Goal: Navigation & Orientation: Find specific page/section

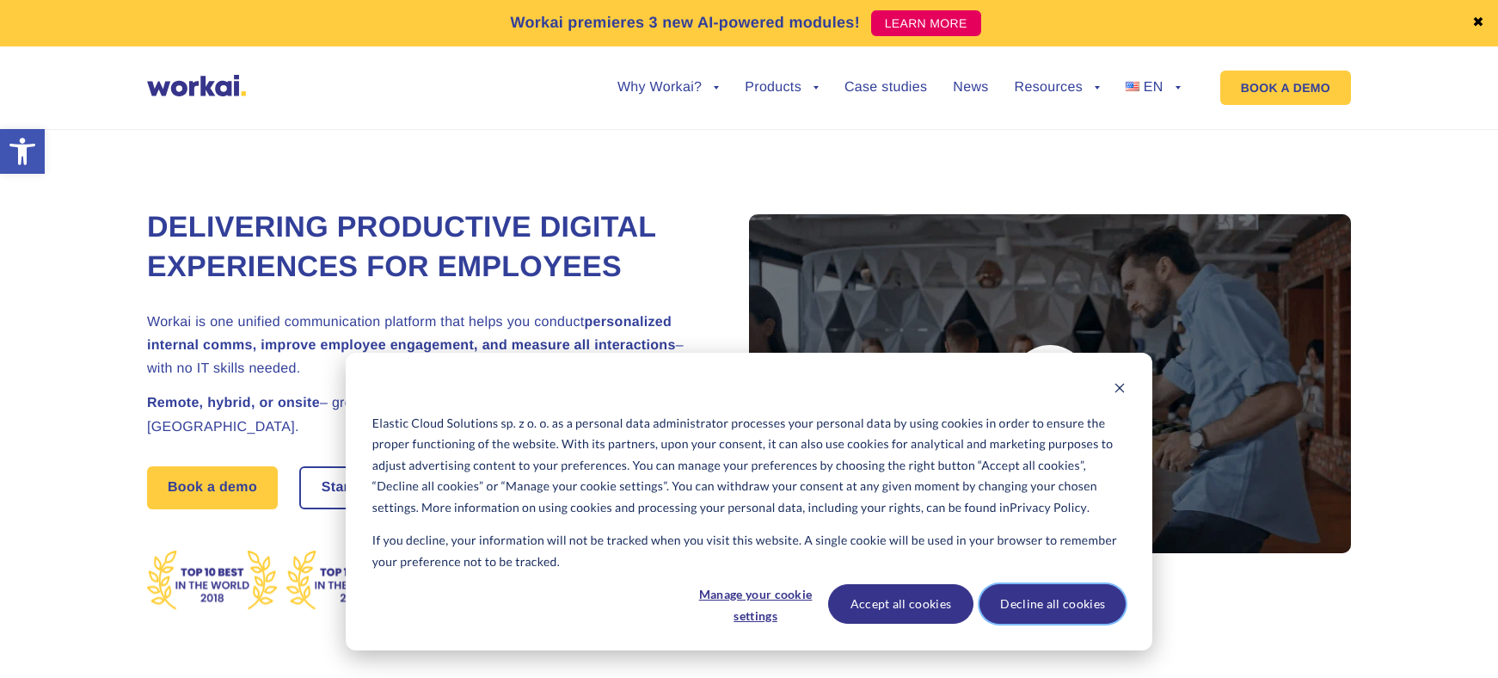
click at [1049, 600] on button "Decline all cookies" at bounding box center [1053, 604] width 146 height 40
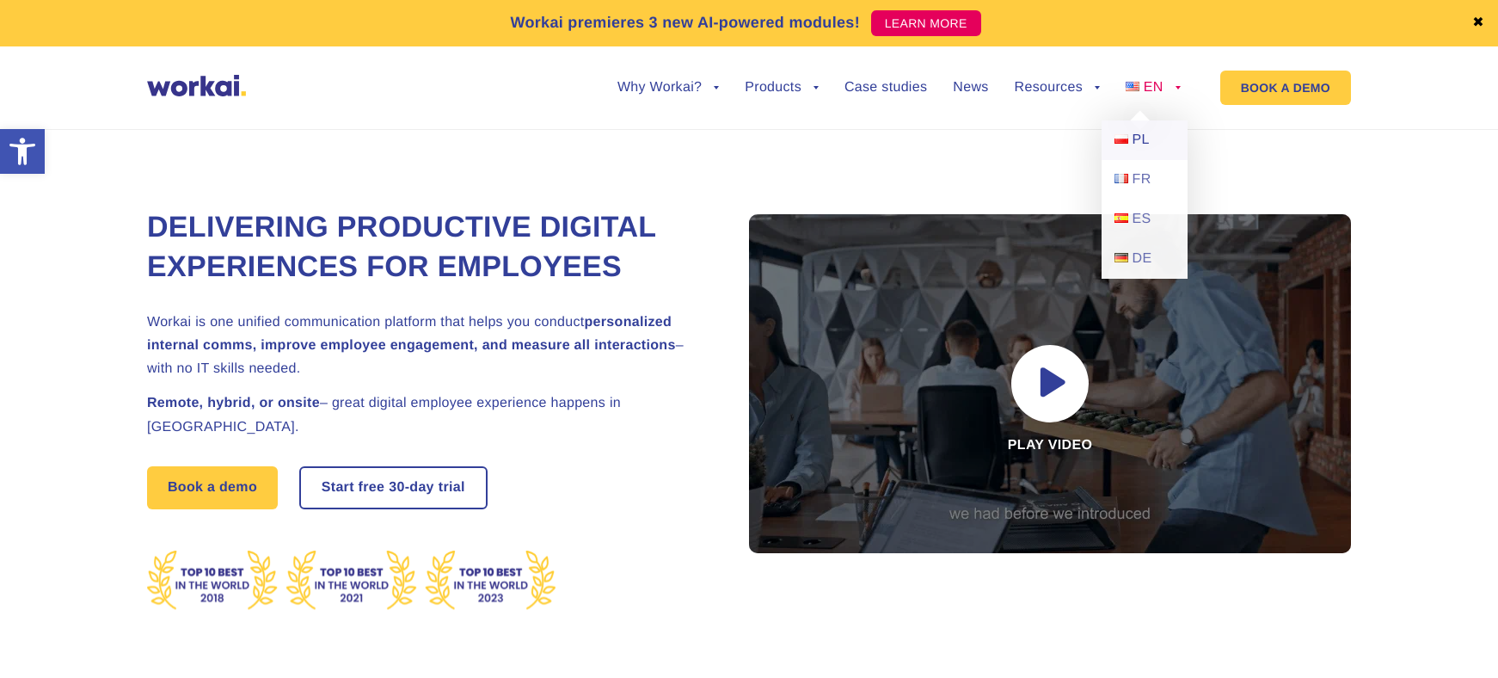
click at [1131, 134] on link "PL" at bounding box center [1145, 140] width 86 height 40
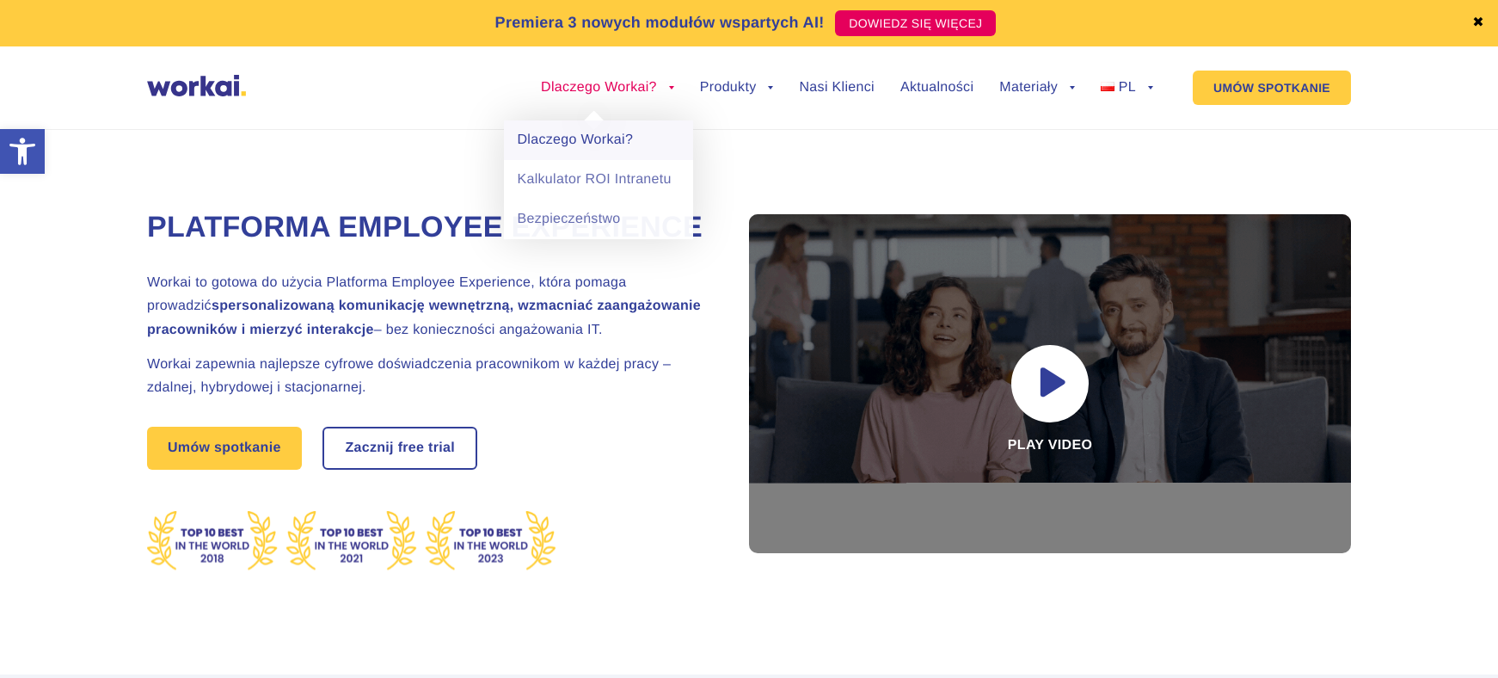
click at [595, 139] on link "Dlaczego Workai?" at bounding box center [598, 140] width 189 height 40
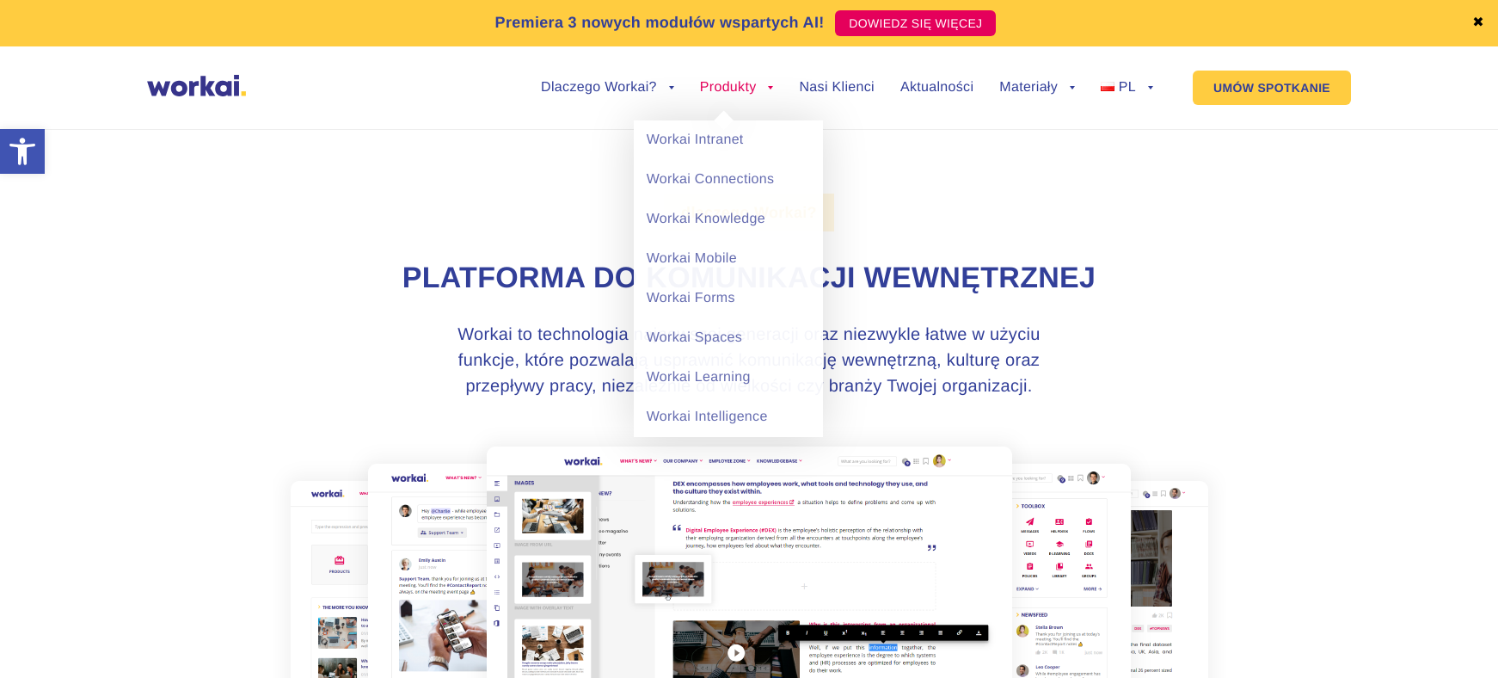
click at [773, 88] on link "Produkty" at bounding box center [737, 88] width 74 height 14
click at [723, 141] on link "Workai Intranet" at bounding box center [728, 140] width 189 height 40
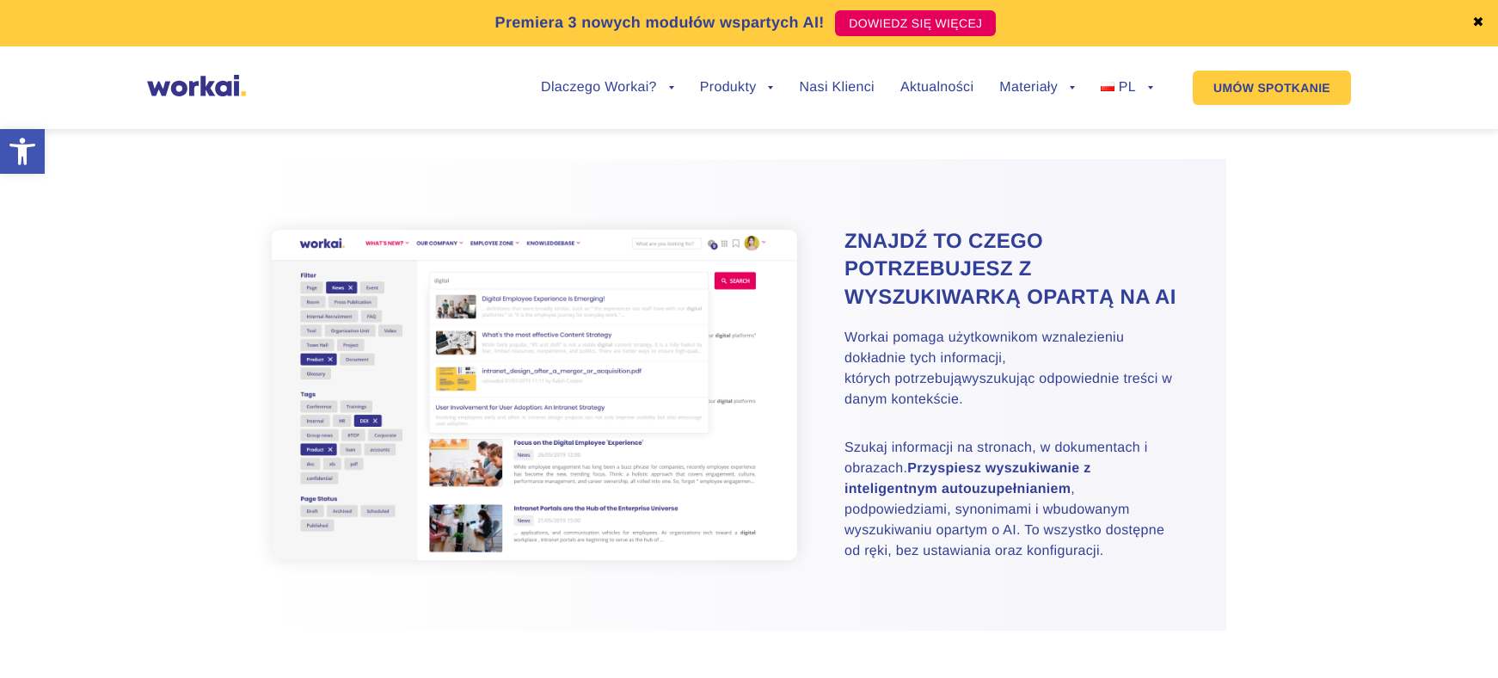
scroll to position [2044, 0]
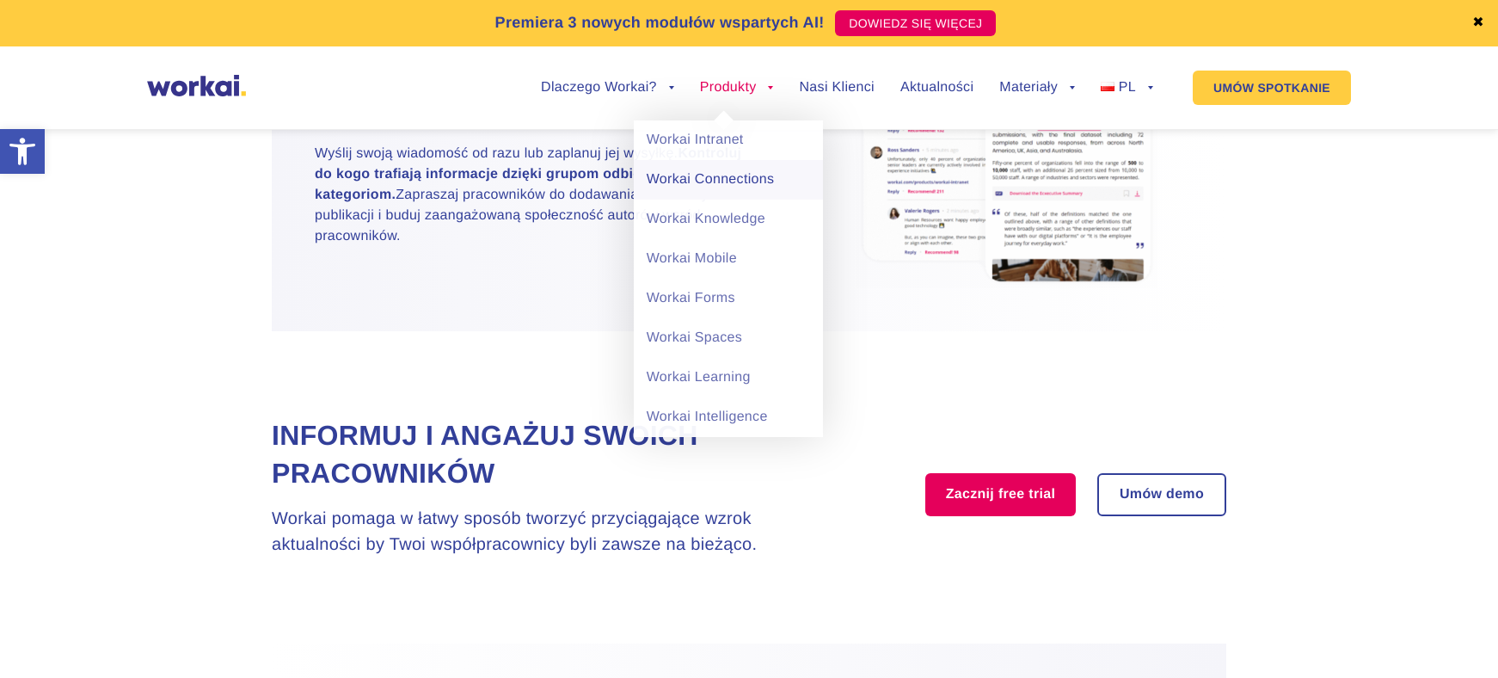
click at [722, 180] on link "Workai Connections" at bounding box center [728, 180] width 189 height 40
